Goal: Task Accomplishment & Management: Manage account settings

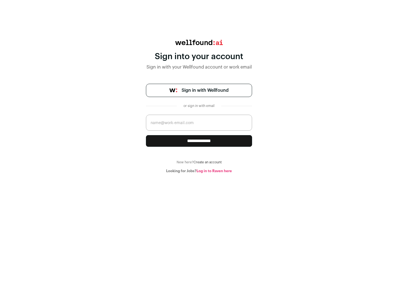
click at [205, 90] on span "Sign in with Wellfound" at bounding box center [205, 90] width 47 height 7
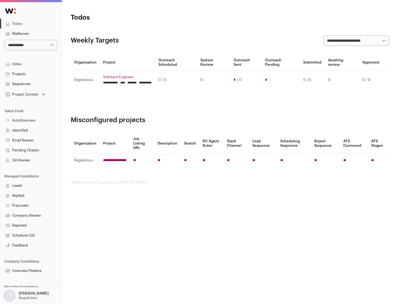
click at [31, 74] on link "Projects" at bounding box center [31, 74] width 62 height 10
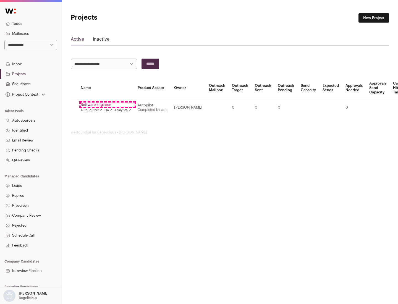
click at [108, 105] on link "Software Engineer" at bounding box center [106, 105] width 50 height 4
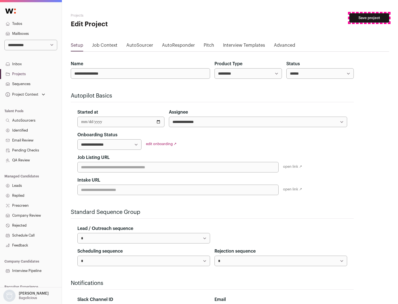
click at [369, 18] on button "Save project" at bounding box center [370, 17] width 40 height 9
